Goal: Find contact information: Find contact information

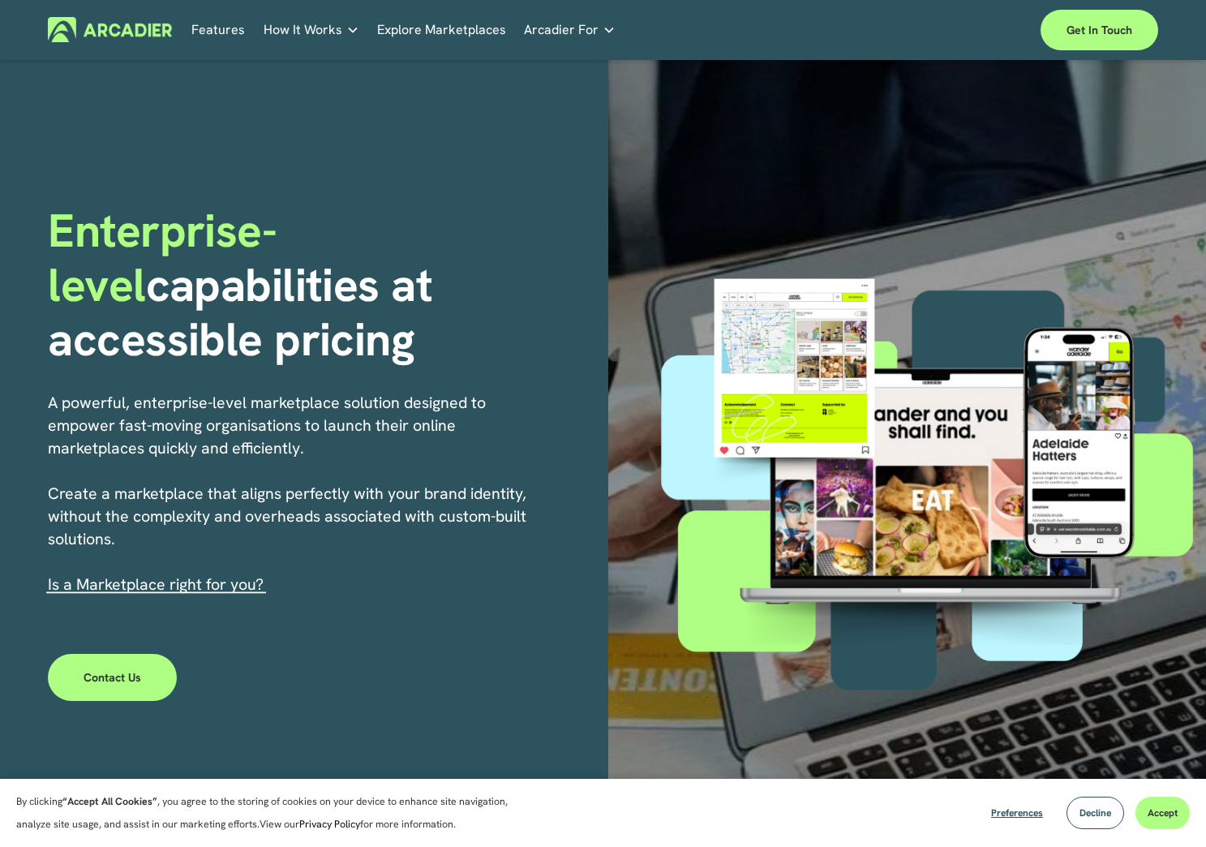
click at [440, 33] on link "Explore Marketplaces" at bounding box center [441, 29] width 129 height 25
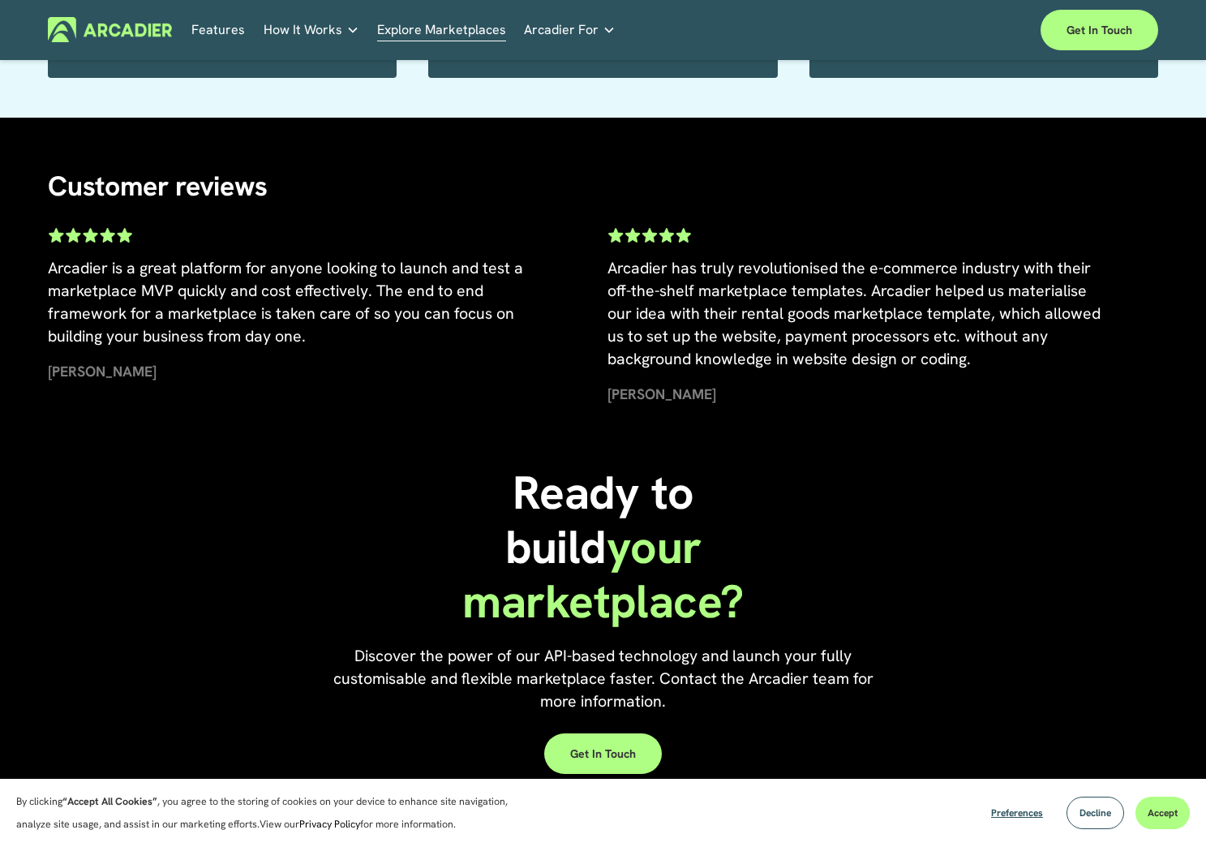
scroll to position [3140, 0]
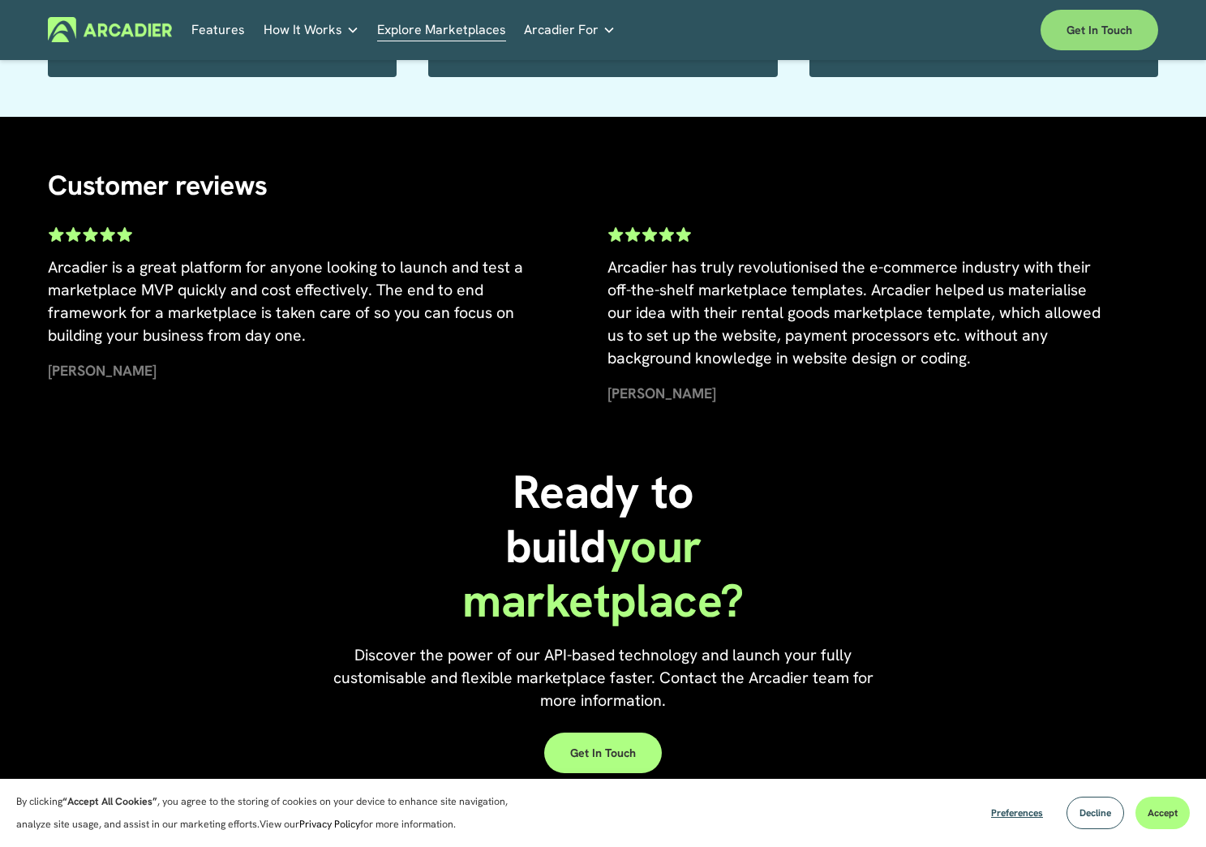
click at [1073, 35] on link "Get in touch" at bounding box center [1100, 30] width 118 height 41
